Goal: Browse casually

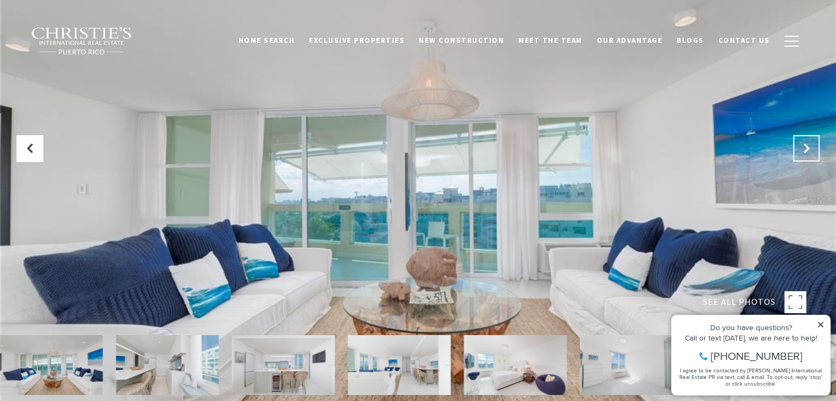
click at [805, 150] on icon "Next Slide" at bounding box center [806, 148] width 11 height 11
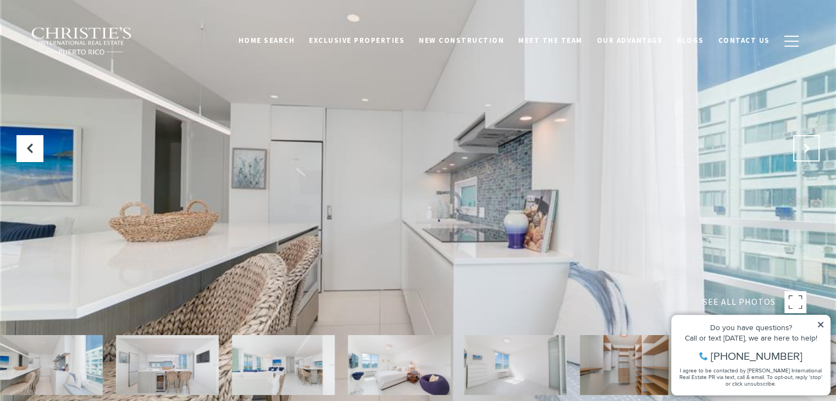
click at [805, 150] on icon "Next Slide" at bounding box center [806, 148] width 11 height 11
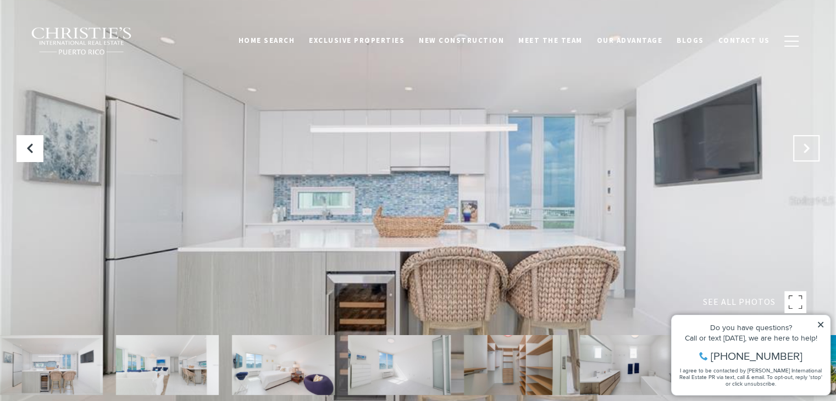
click at [805, 150] on icon "Next Slide" at bounding box center [806, 148] width 11 height 11
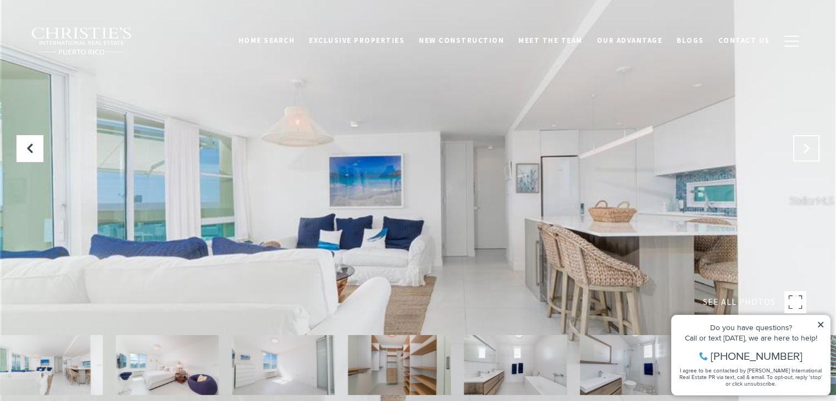
click at [805, 150] on icon "Next Slide" at bounding box center [806, 148] width 11 height 11
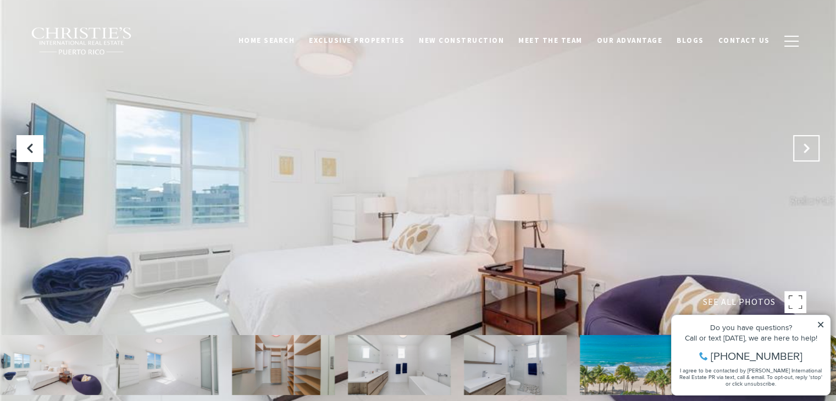
click at [805, 150] on icon "Next Slide" at bounding box center [806, 148] width 11 height 11
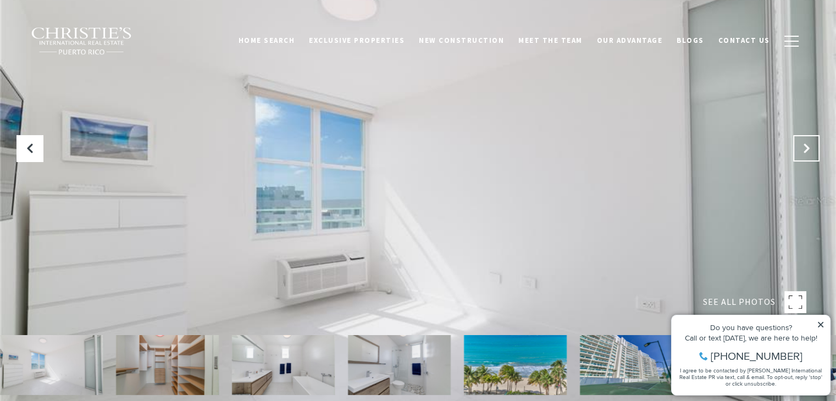
click at [805, 150] on icon "Next Slide" at bounding box center [806, 148] width 11 height 11
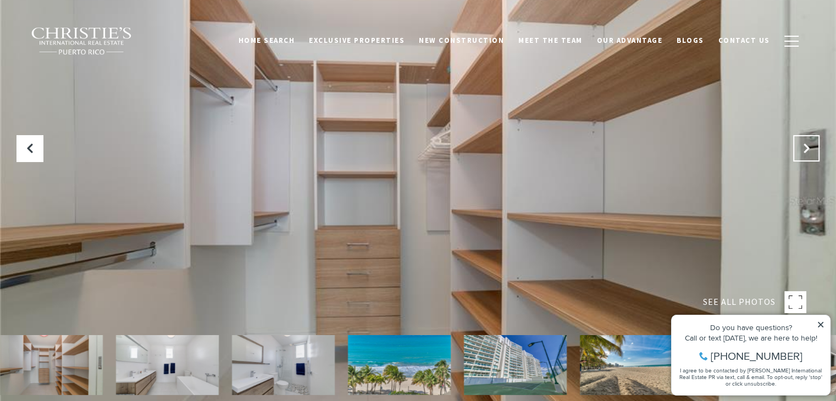
click at [805, 150] on icon "Next Slide" at bounding box center [806, 148] width 11 height 11
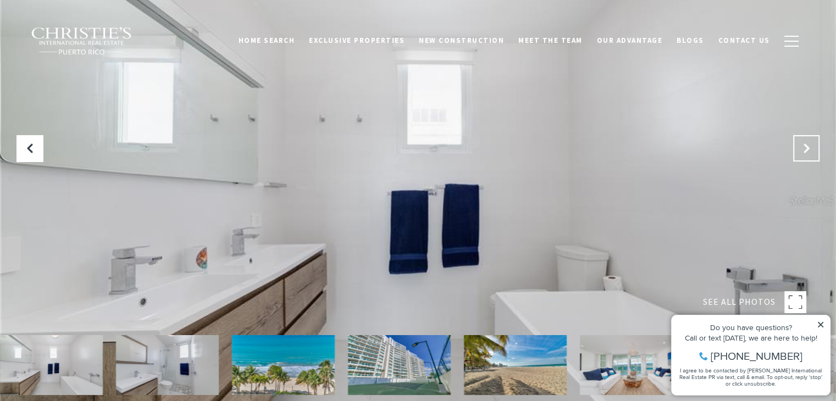
click at [805, 150] on icon "Next Slide" at bounding box center [806, 148] width 11 height 11
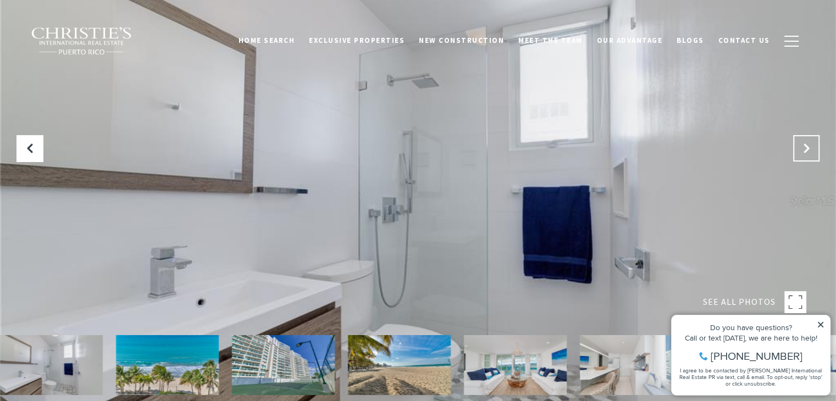
click at [805, 150] on icon "Next Slide" at bounding box center [806, 148] width 11 height 11
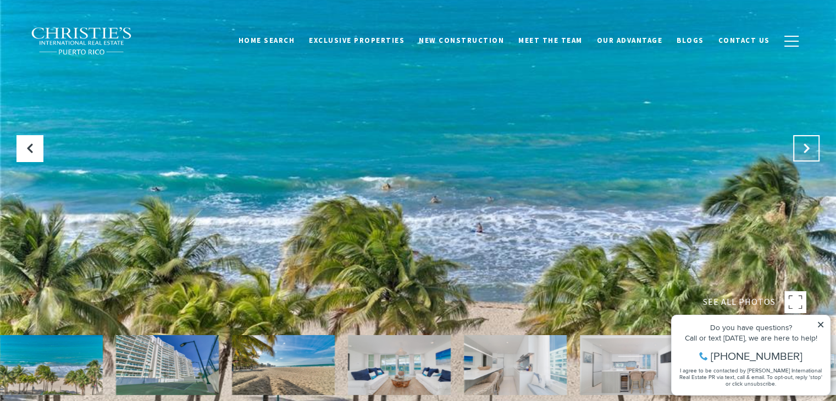
click at [805, 150] on icon "Next Slide" at bounding box center [806, 148] width 11 height 11
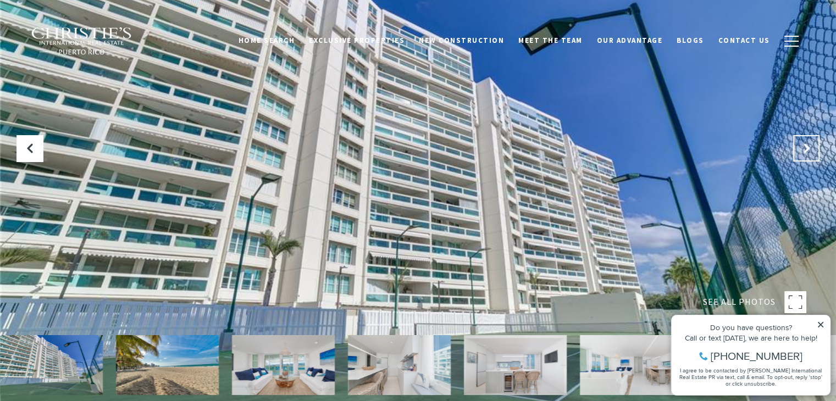
click at [805, 150] on icon "Next Slide" at bounding box center [806, 148] width 11 height 11
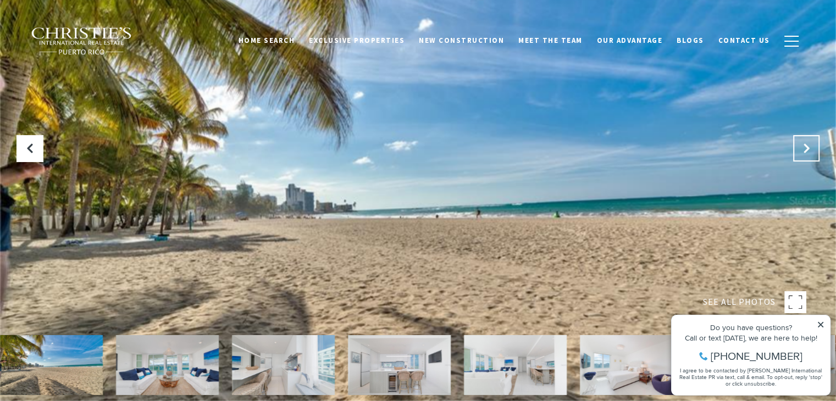
click at [805, 150] on icon "Next Slide" at bounding box center [806, 148] width 11 height 11
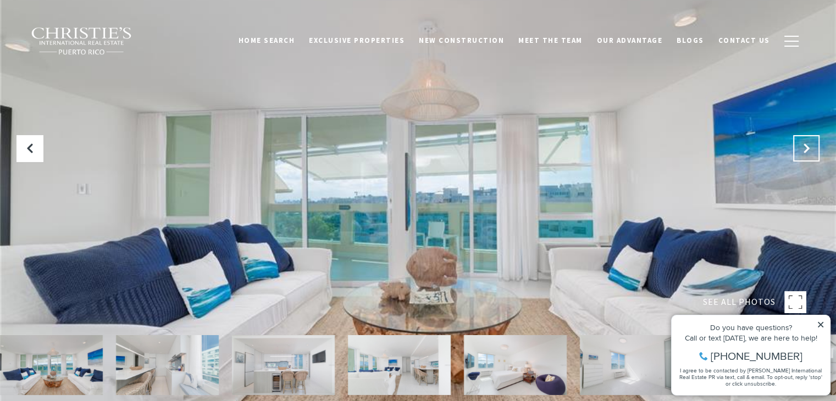
click at [805, 150] on icon "Next Slide" at bounding box center [806, 148] width 11 height 11
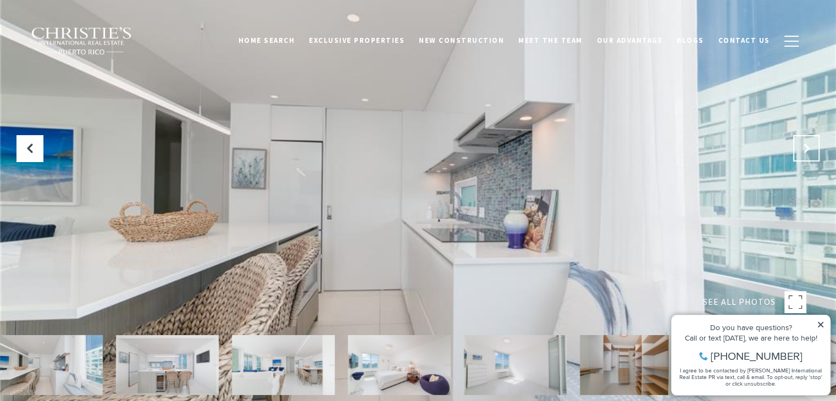
click at [805, 150] on icon "Next Slide" at bounding box center [806, 148] width 11 height 11
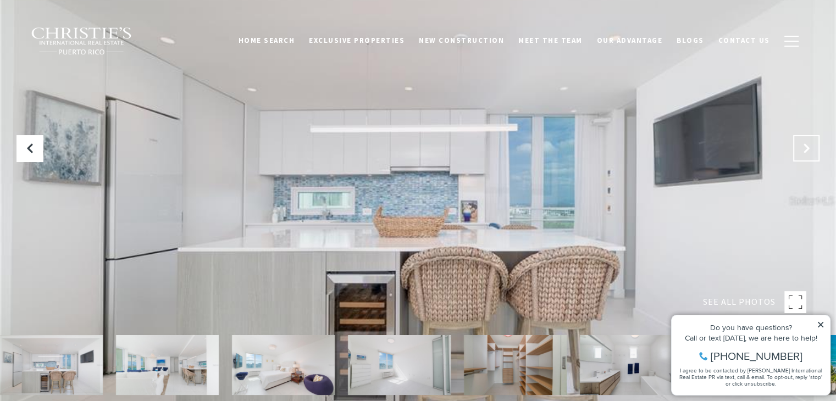
click at [805, 150] on icon "Next Slide" at bounding box center [806, 148] width 11 height 11
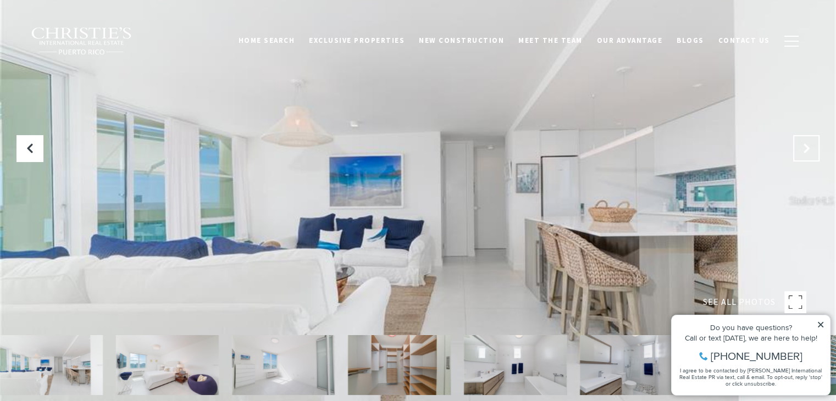
click at [805, 150] on icon "Next Slide" at bounding box center [806, 148] width 11 height 11
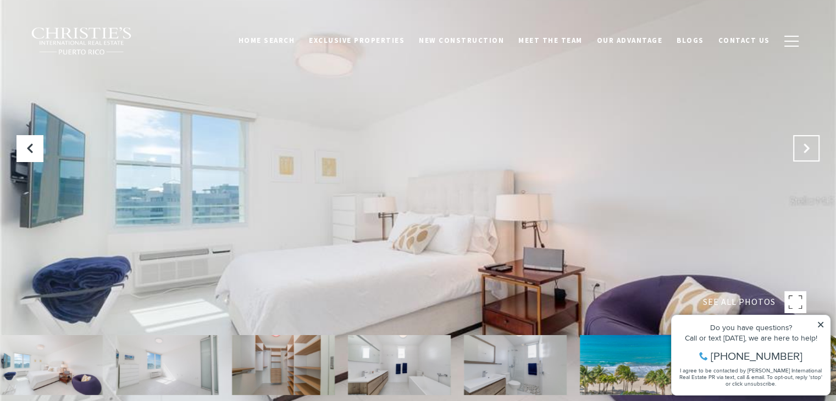
click at [805, 150] on icon "Next Slide" at bounding box center [806, 148] width 11 height 11
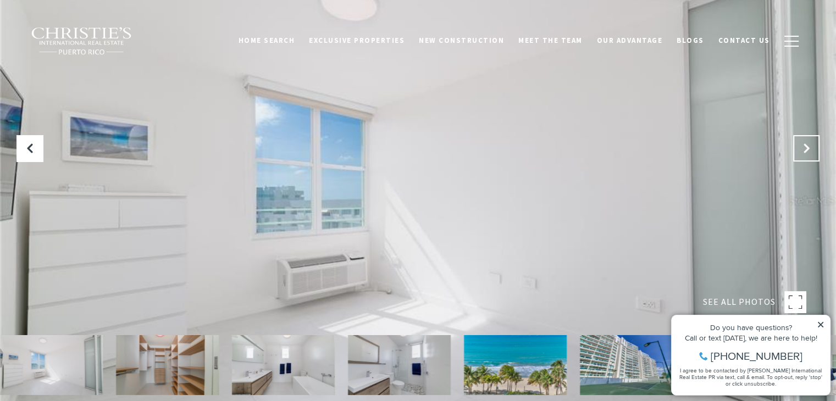
click at [805, 150] on icon "Next Slide" at bounding box center [806, 148] width 11 height 11
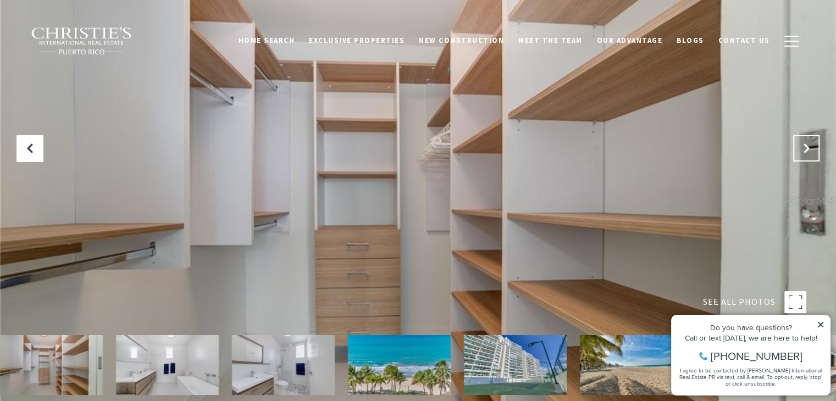
click at [805, 150] on icon "Next Slide" at bounding box center [806, 148] width 11 height 11
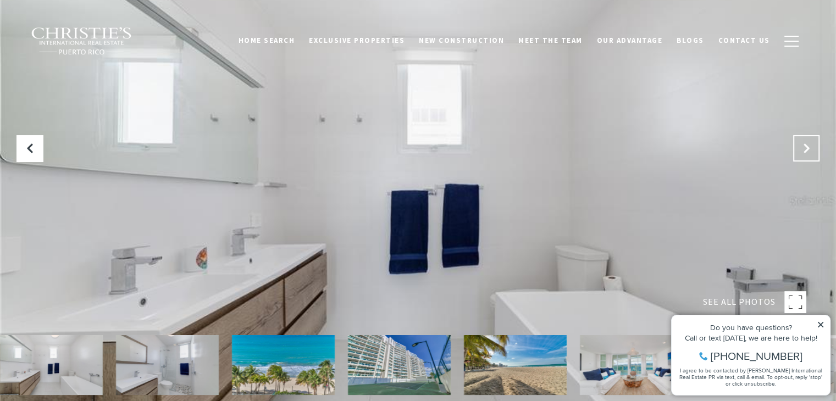
click at [805, 150] on icon "Next Slide" at bounding box center [806, 148] width 11 height 11
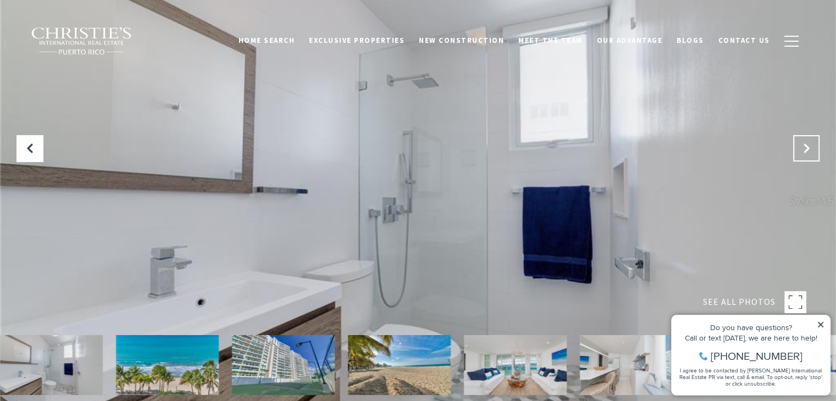
click at [805, 150] on icon "Next Slide" at bounding box center [806, 148] width 11 height 11
